Goal: Information Seeking & Learning: Check status

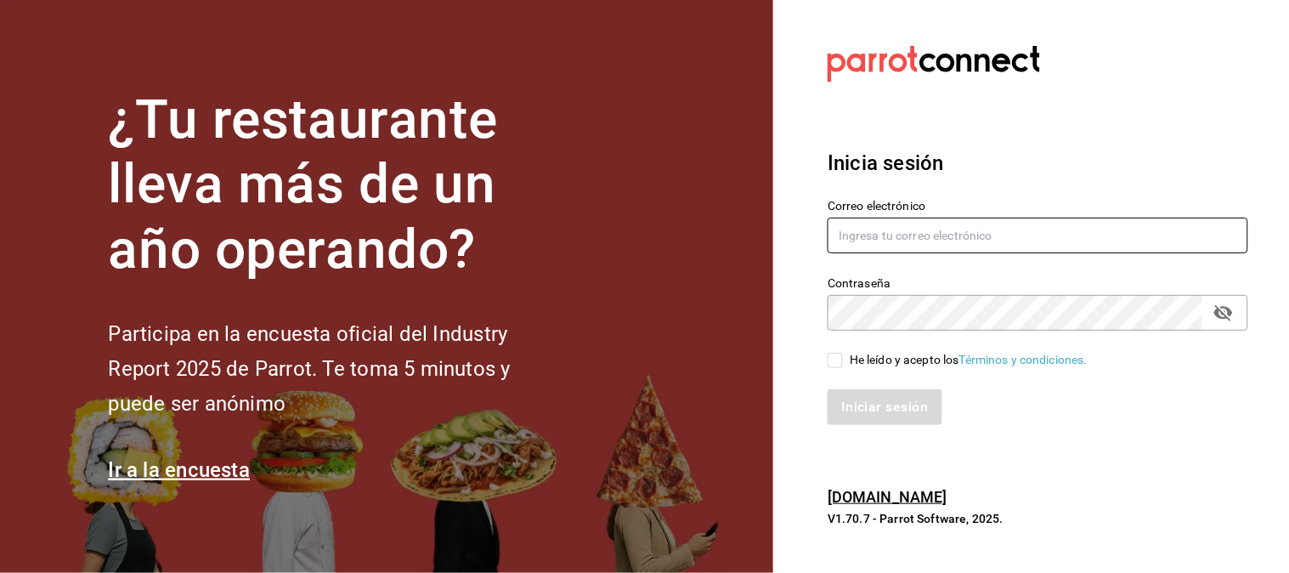
type input "elymarce05@gmail.com"
click at [829, 361] on input "He leído y acepto los Términos y condiciones." at bounding box center [835, 360] width 15 height 15
checkbox input "true"
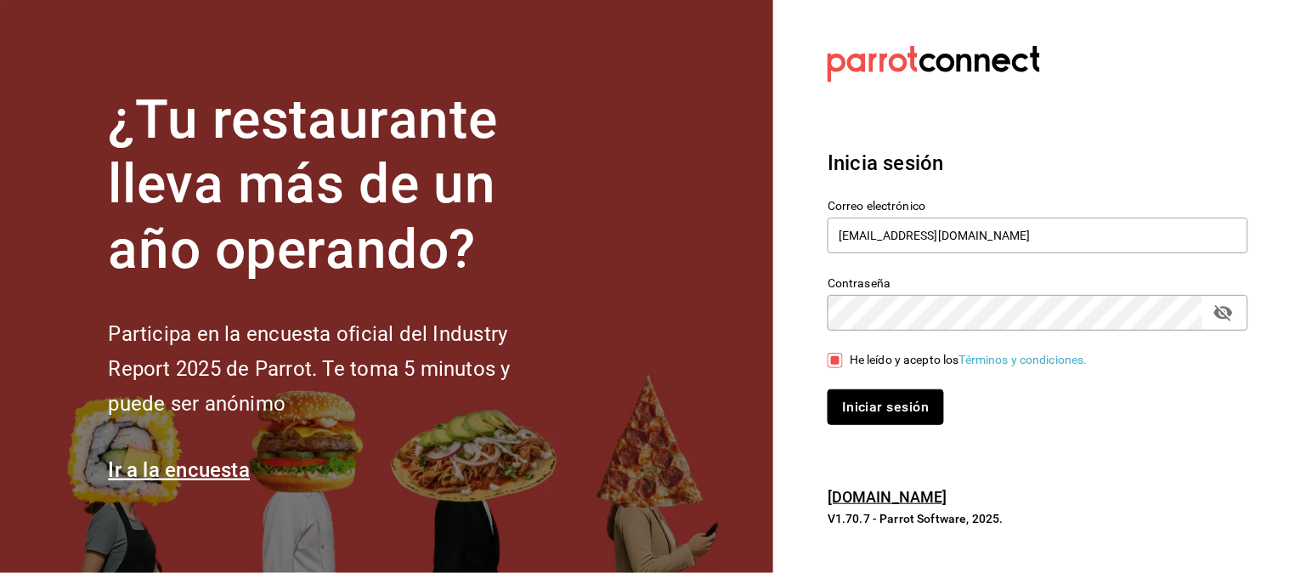
click at [847, 411] on button "Iniciar sesión" at bounding box center [886, 407] width 116 height 36
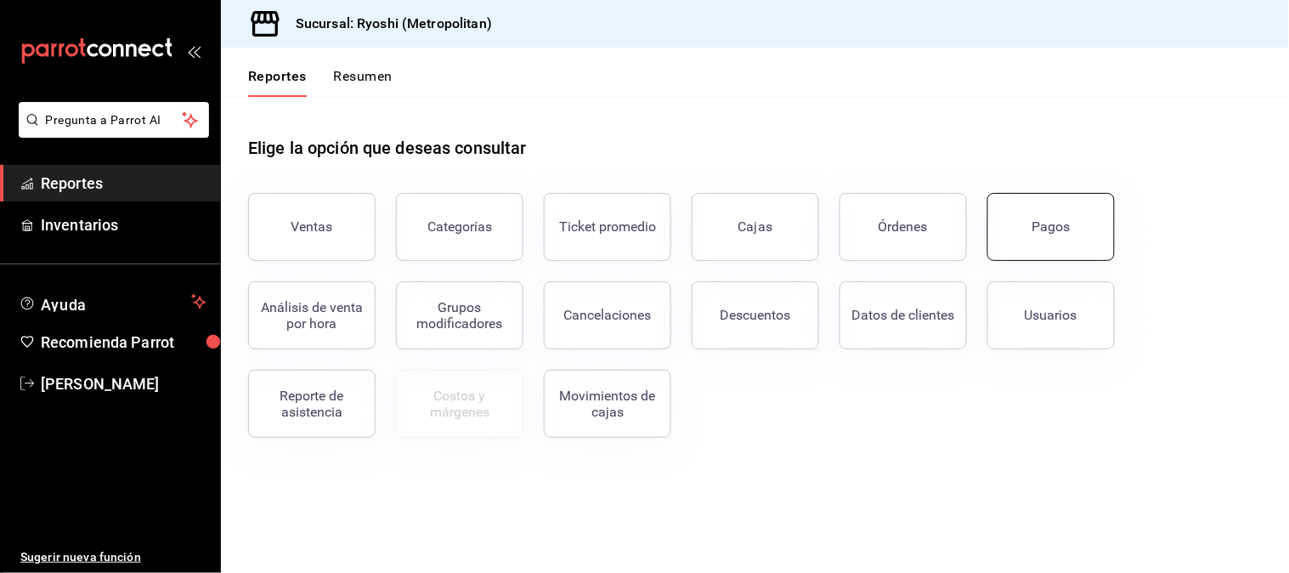
click at [1031, 233] on button "Pagos" at bounding box center [1051, 227] width 127 height 68
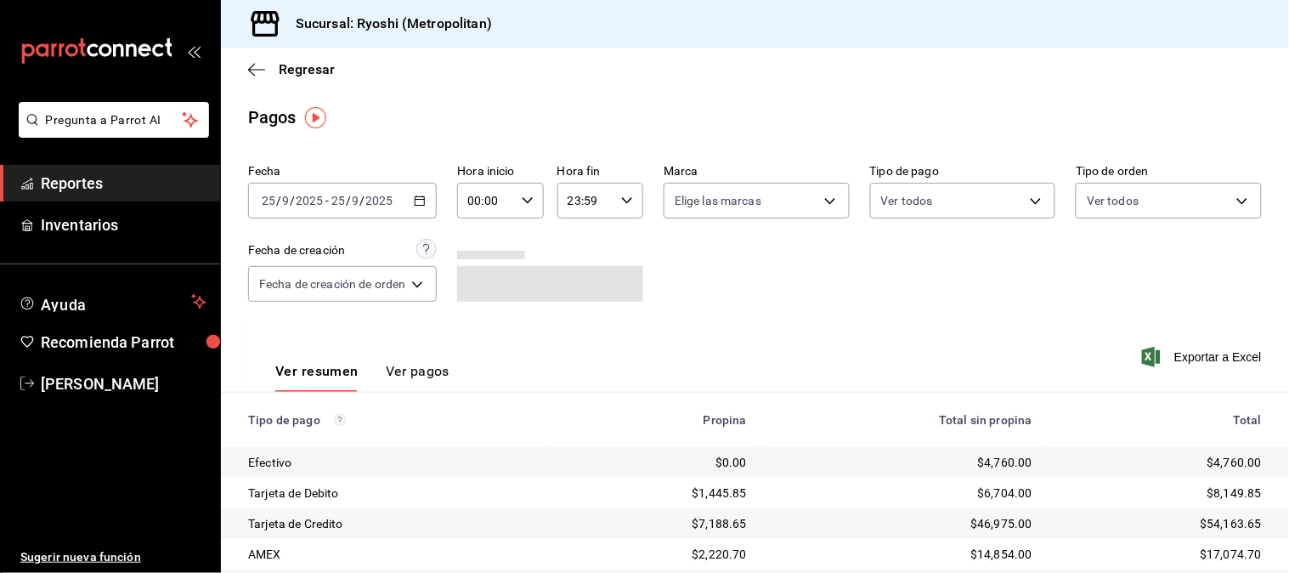
click at [419, 202] on icon "button" at bounding box center [420, 201] width 12 height 12
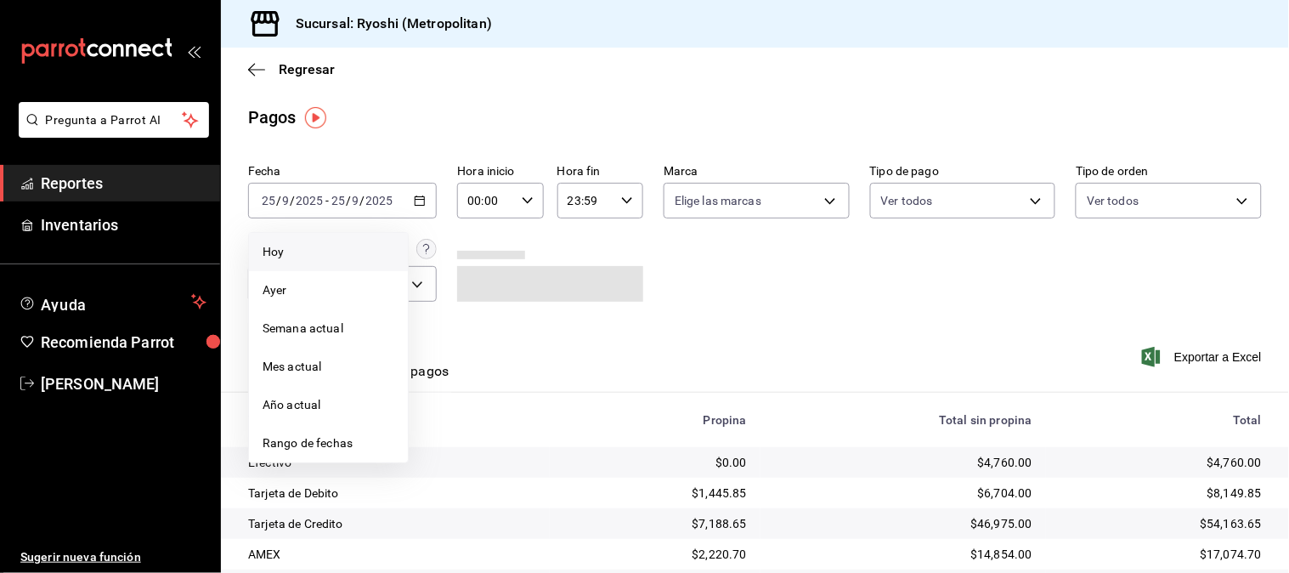
click at [343, 253] on span "Hoy" at bounding box center [329, 252] width 132 height 18
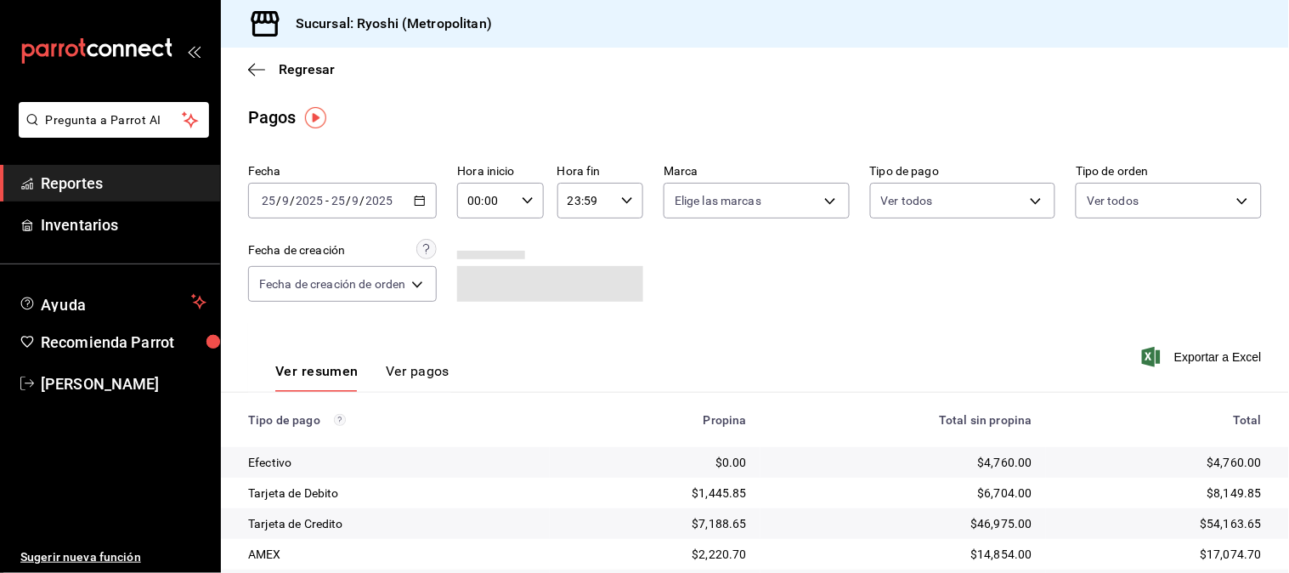
click at [489, 209] on input "00:00" at bounding box center [485, 201] width 57 height 34
click at [484, 256] on span "05" at bounding box center [480, 260] width 15 height 14
type input "05:00"
click at [694, 245] on div at bounding box center [644, 286] width 1289 height 573
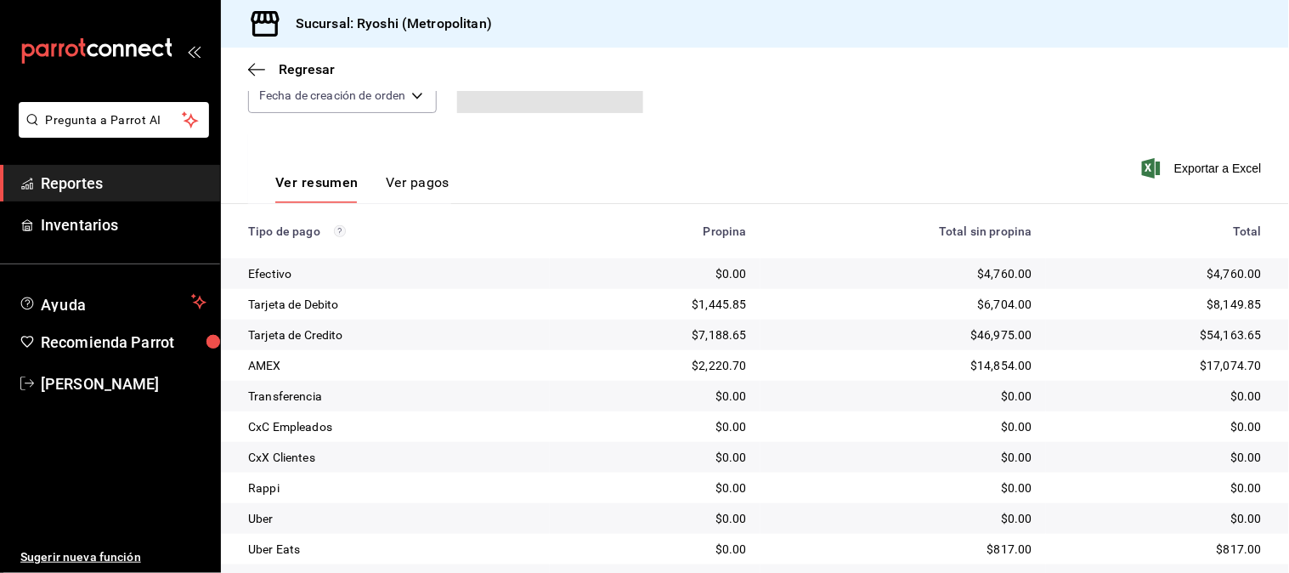
scroll to position [269, 0]
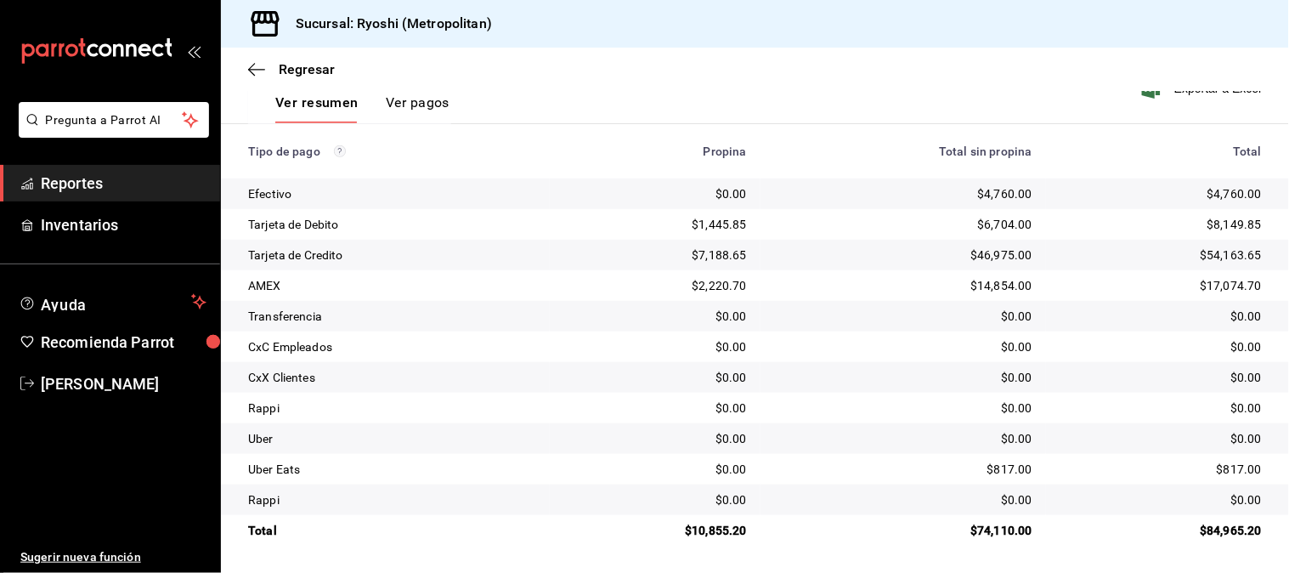
click at [425, 113] on button "Ver pagos" at bounding box center [418, 108] width 64 height 29
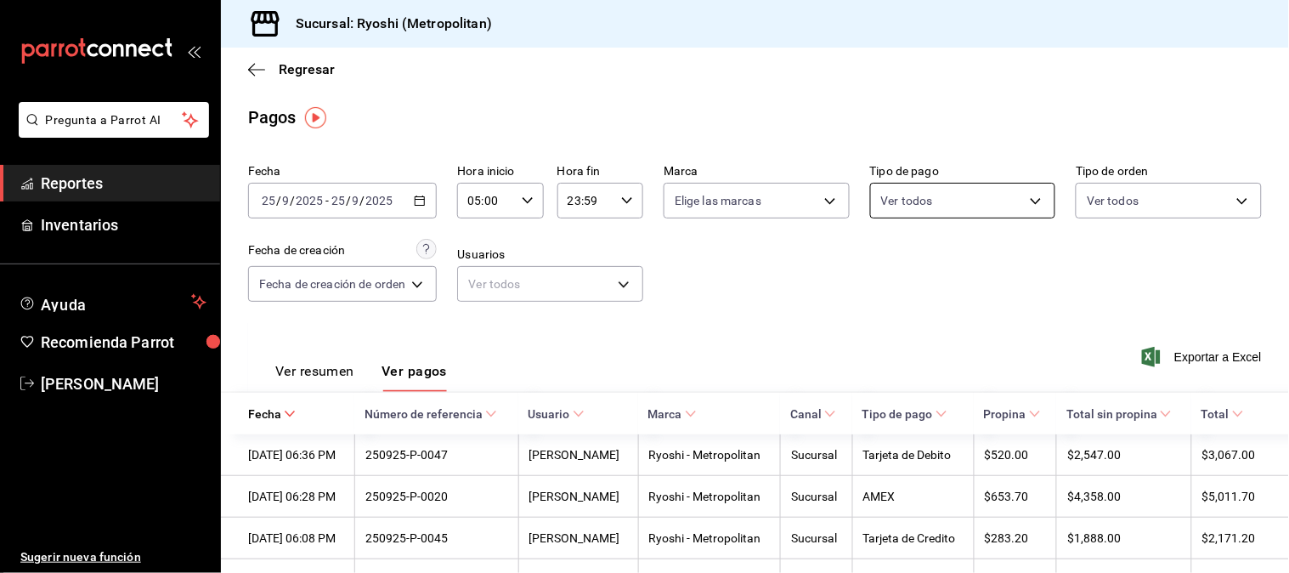
click at [1004, 201] on body "Pregunta a Parrot AI Reportes Inventarios Ayuda Recomienda Parrot [PERSON_NAME]…" at bounding box center [644, 286] width 1289 height 573
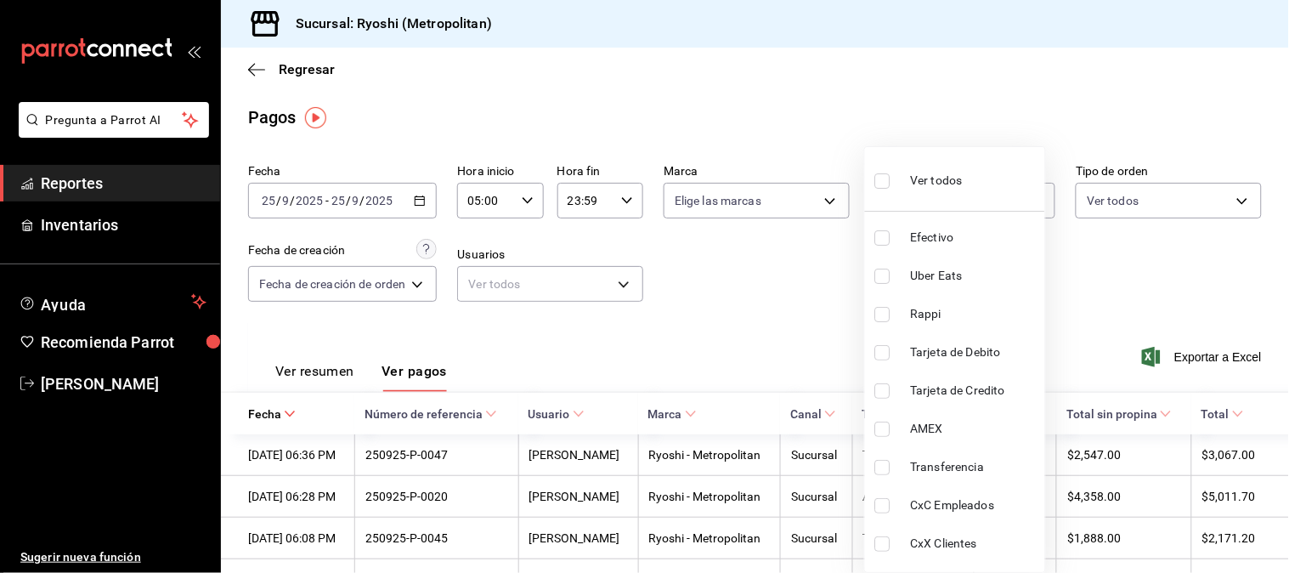
click at [933, 241] on span "Efectivo" at bounding box center [974, 238] width 127 height 18
type input "5de8963d-a228-40c6-ad3a-56824d167b9d"
checkbox input "true"
click at [750, 248] on div at bounding box center [644, 286] width 1289 height 573
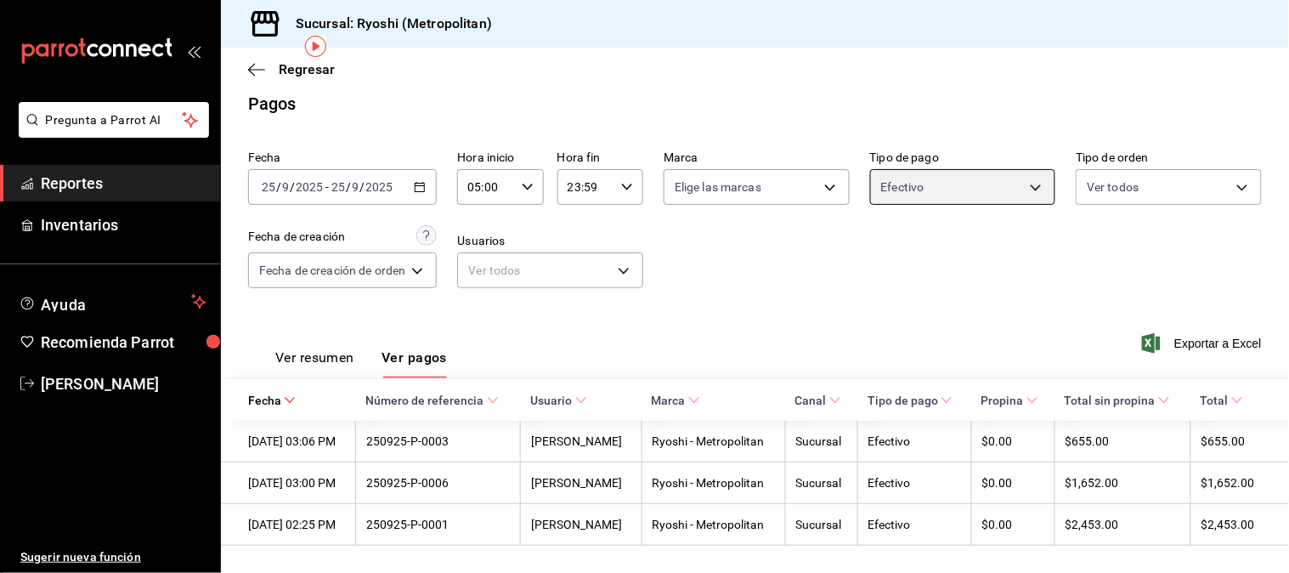
scroll to position [71, 0]
click at [261, 64] on icon "button" at bounding box center [256, 69] width 17 height 15
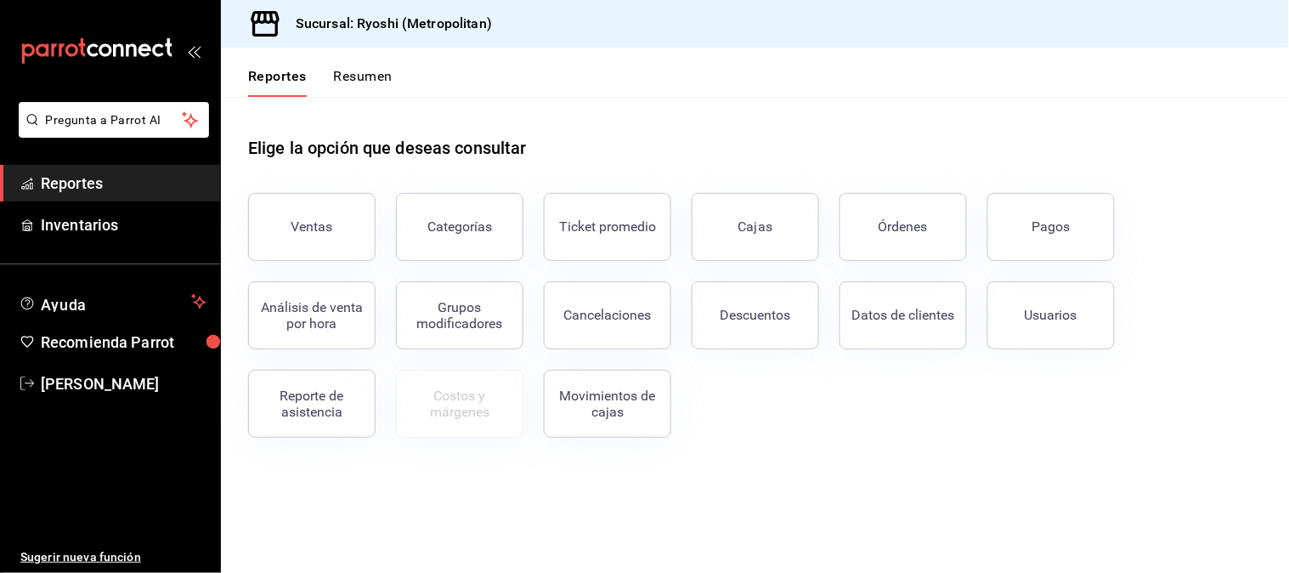
click at [719, 89] on header "Reportes Resumen" at bounding box center [755, 72] width 1068 height 49
